Goal: Navigation & Orientation: Find specific page/section

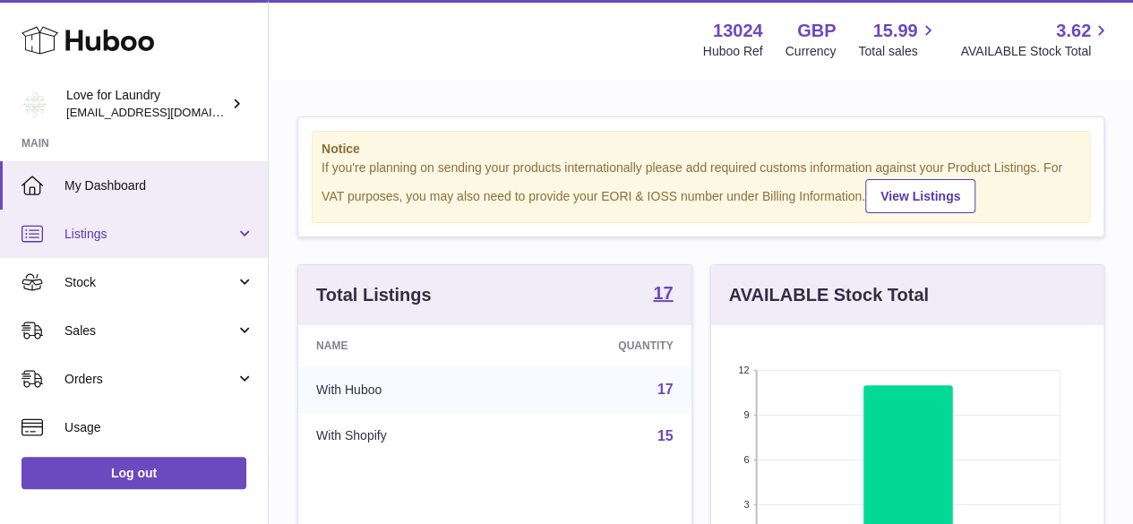
scroll to position [279, 392]
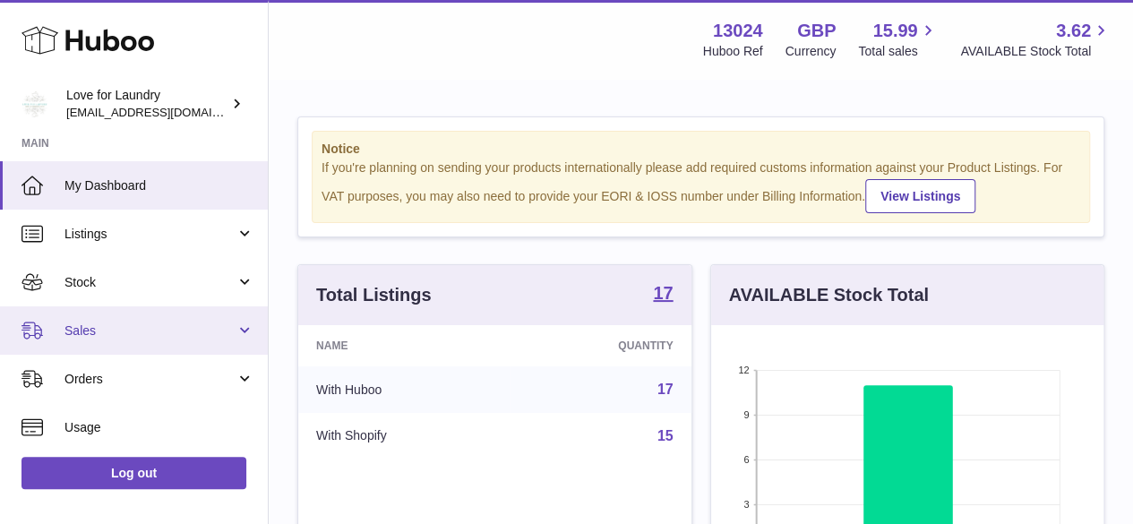
click at [95, 331] on span "Sales" at bounding box center [149, 330] width 171 height 17
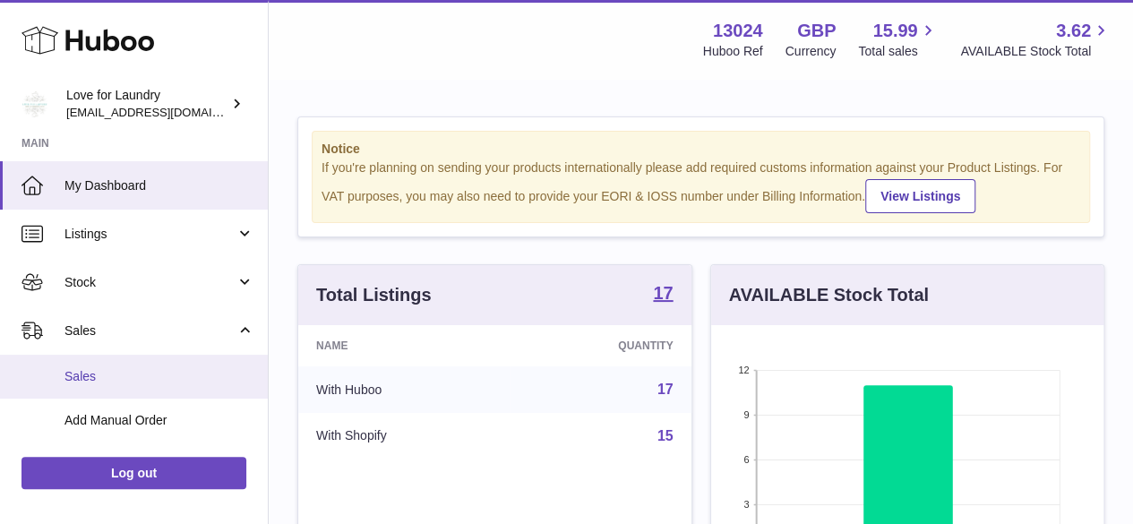
click at [104, 374] on span "Sales" at bounding box center [159, 376] width 190 height 17
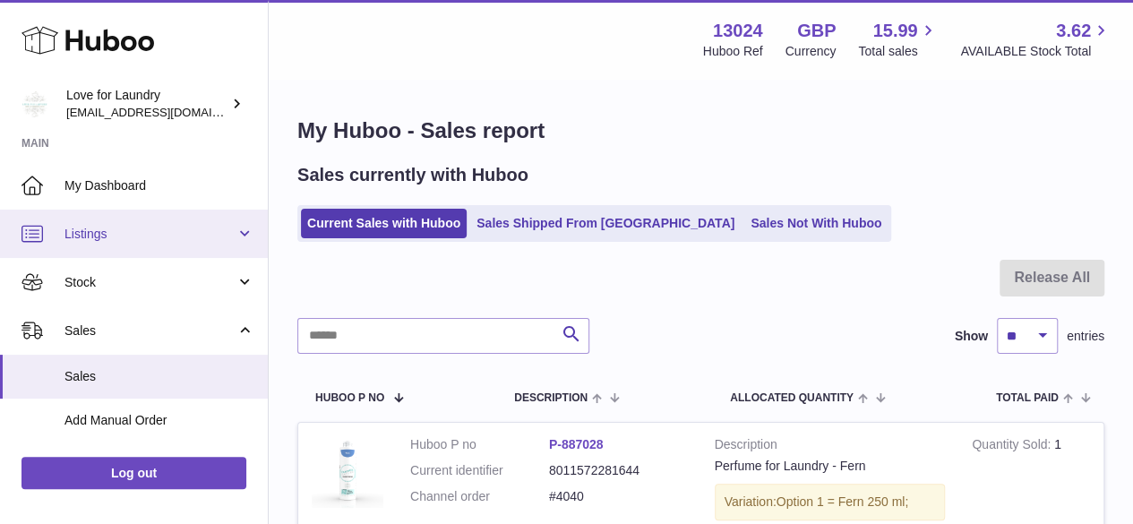
click at [115, 234] on span "Listings" at bounding box center [149, 234] width 171 height 17
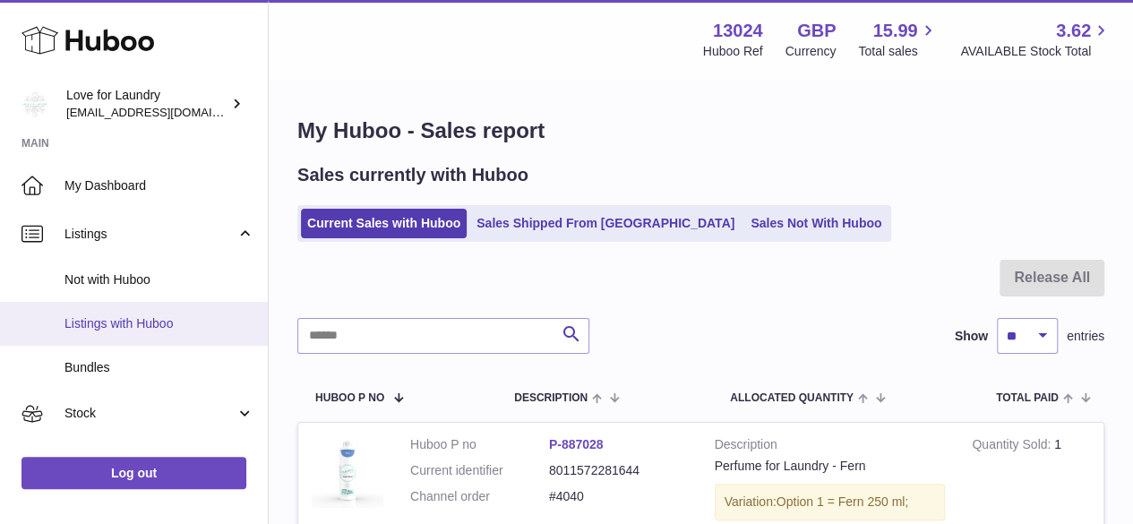
click at [129, 320] on span "Listings with Huboo" at bounding box center [159, 323] width 190 height 17
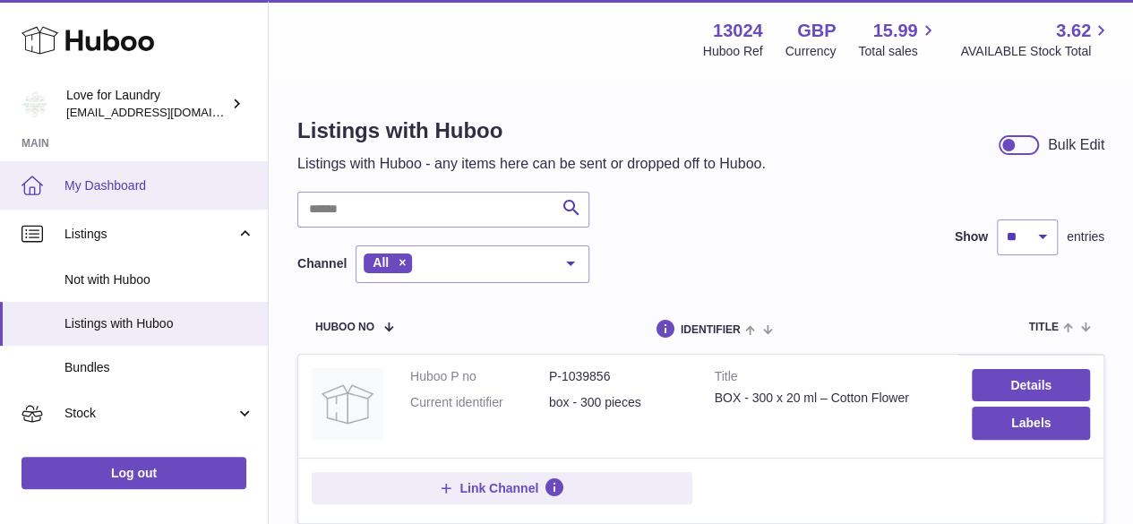
click at [136, 187] on span "My Dashboard" at bounding box center [159, 185] width 190 height 17
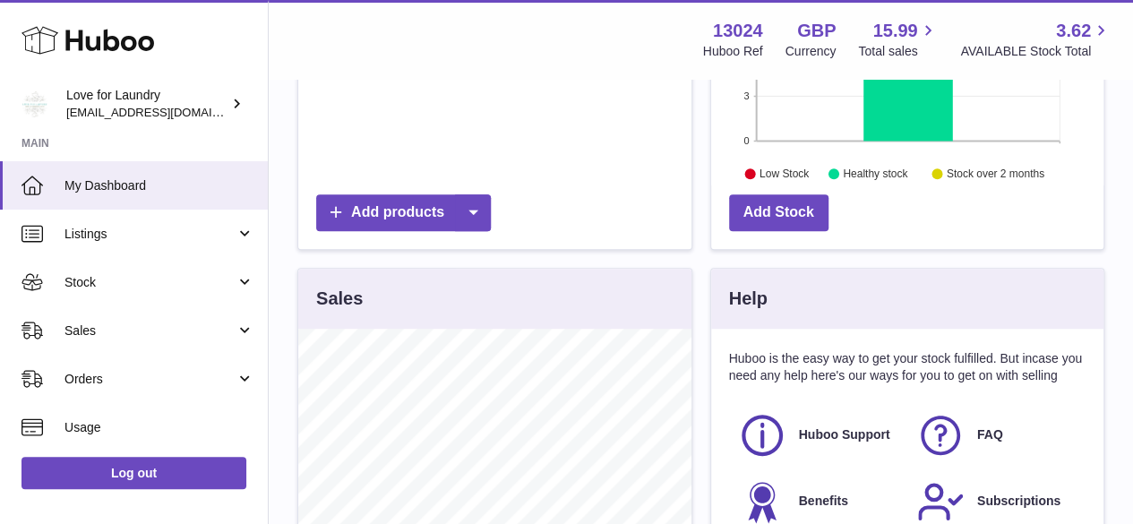
scroll to position [129, 0]
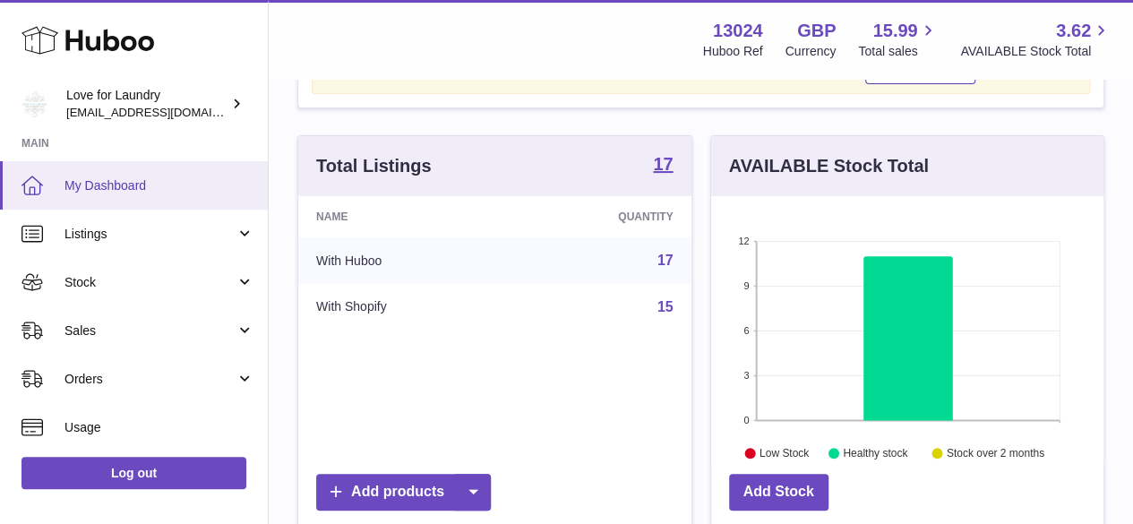
click at [129, 180] on span "My Dashboard" at bounding box center [159, 185] width 190 height 17
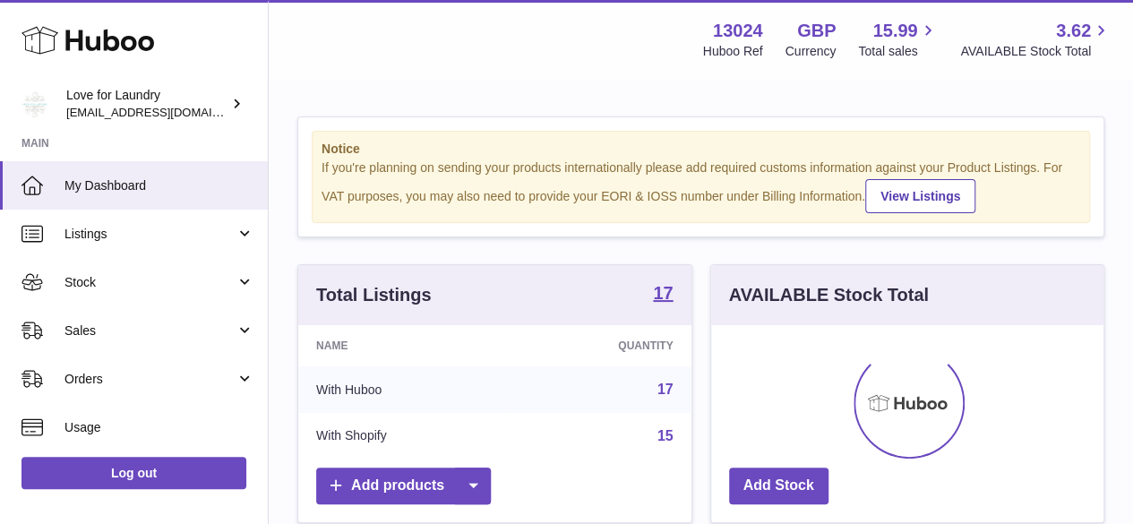
click at [90, 234] on span "Listings" at bounding box center [149, 234] width 171 height 17
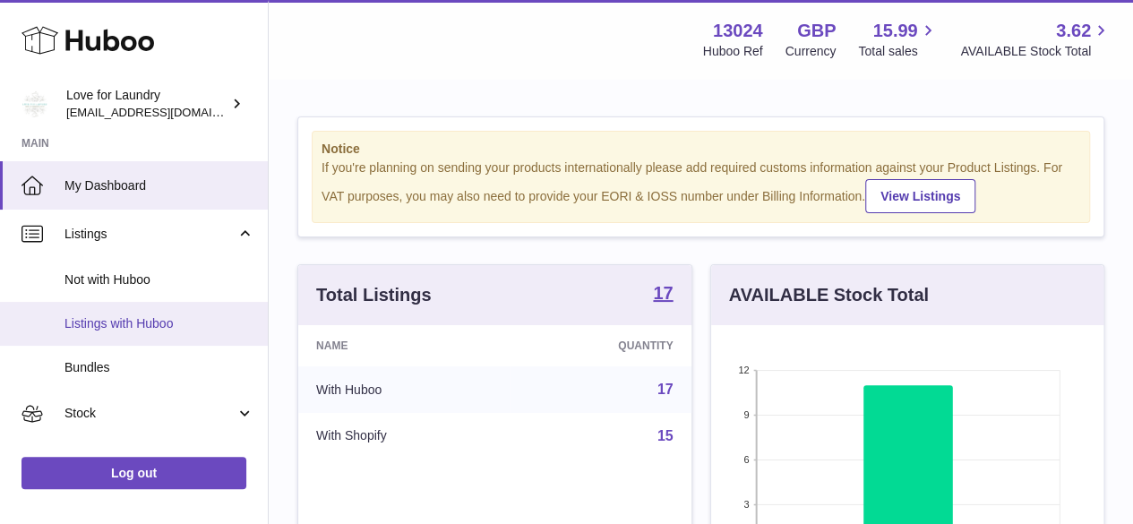
click at [136, 323] on span "Listings with Huboo" at bounding box center [159, 323] width 190 height 17
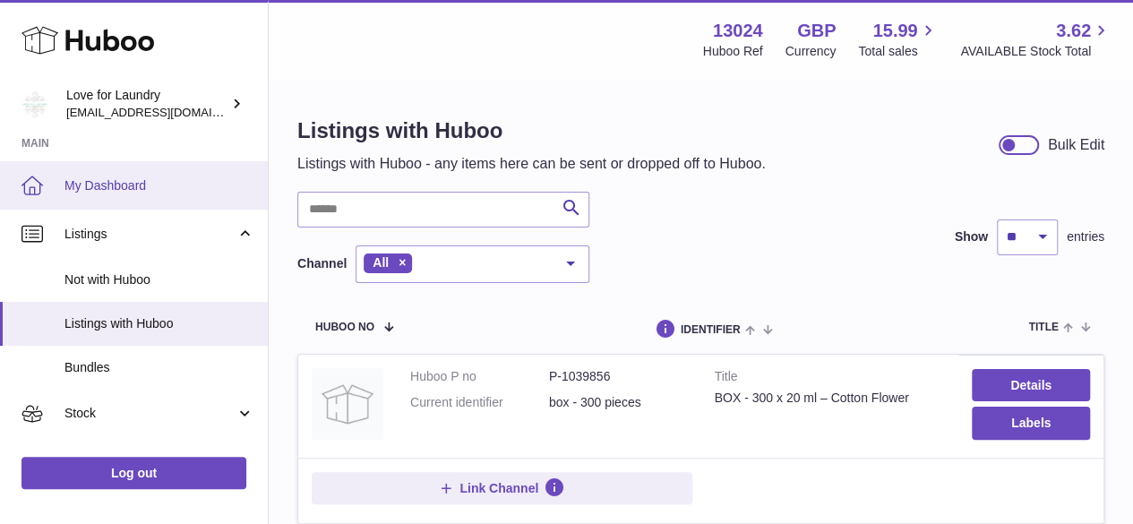
click at [35, 184] on icon at bounding box center [31, 185] width 21 height 21
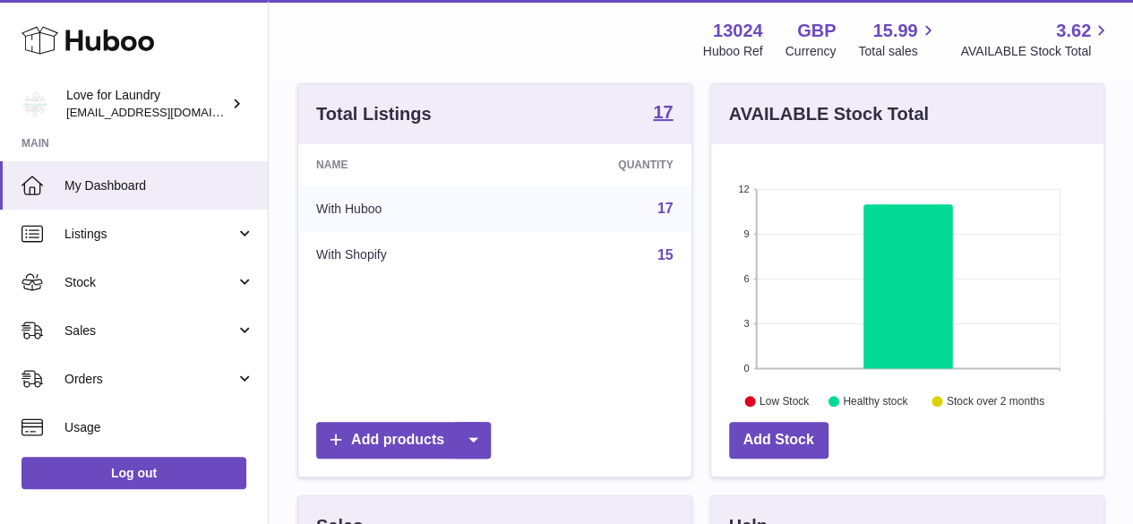
scroll to position [219, 0]
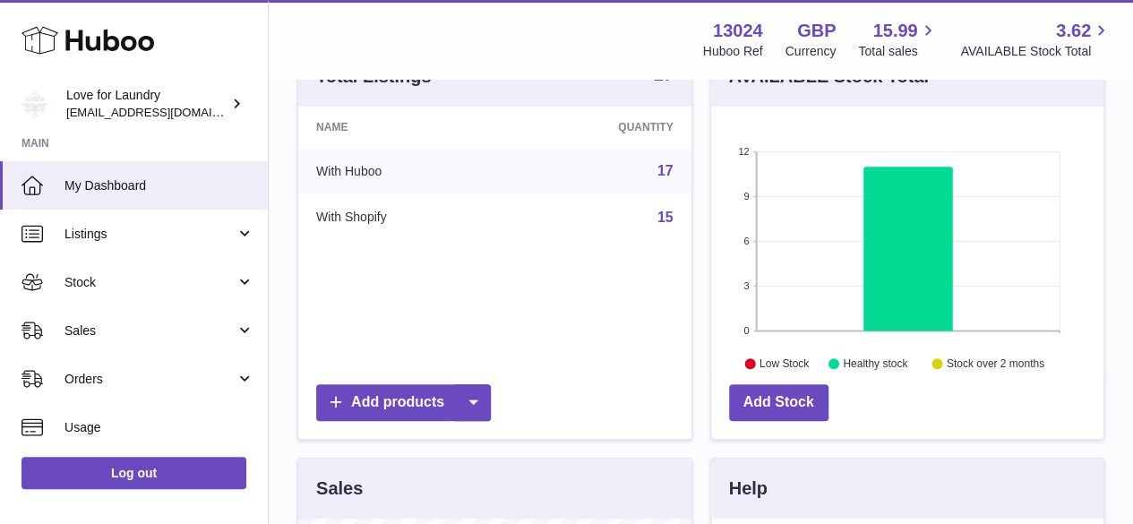
click at [664, 83] on strong "17" at bounding box center [663, 74] width 20 height 18
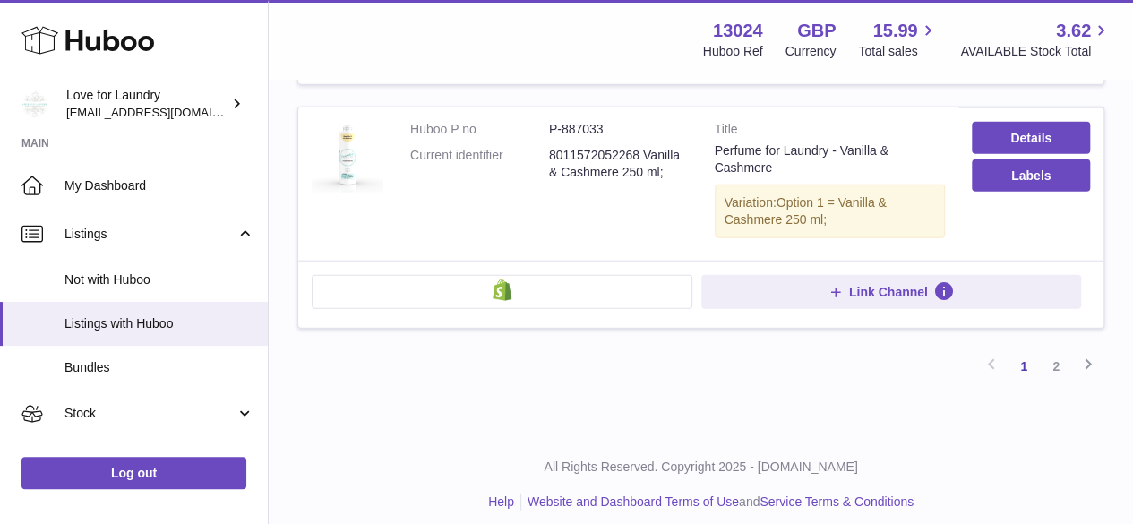
scroll to position [2161, 0]
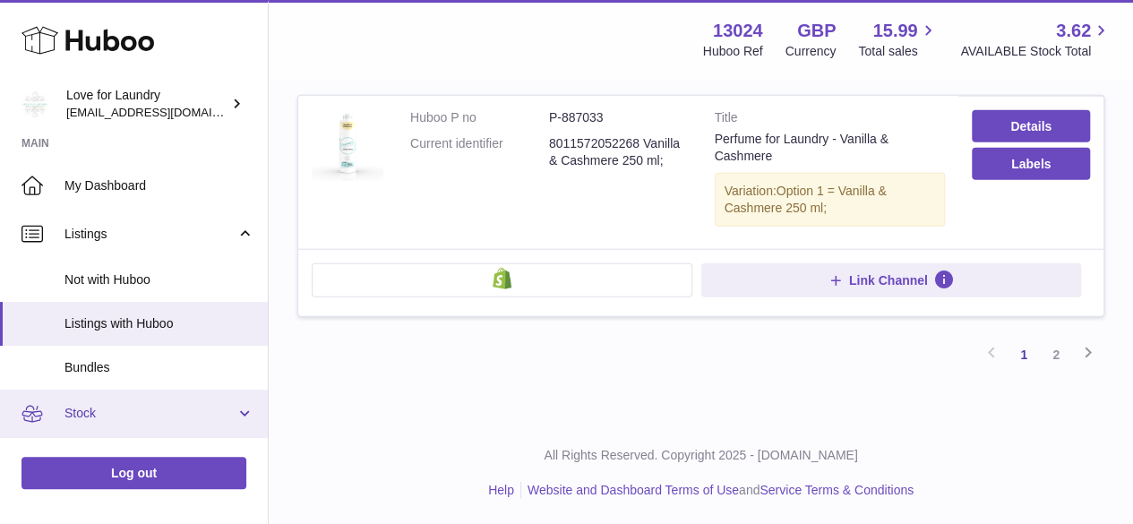
click at [90, 413] on span "Stock" at bounding box center [149, 413] width 171 height 17
